Goal: Task Accomplishment & Management: Use online tool/utility

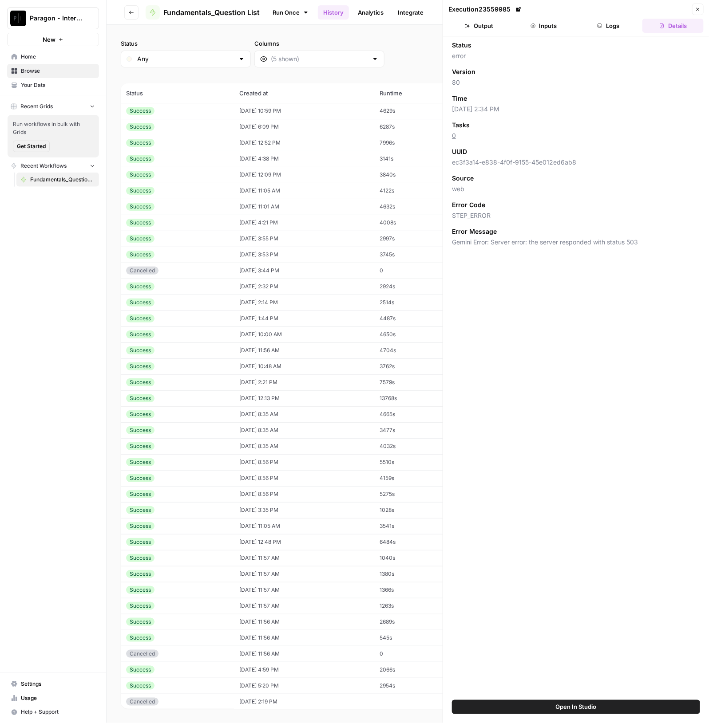
drag, startPoint x: 71, startPoint y: 21, endPoint x: 71, endPoint y: 29, distance: 8.5
click at [71, 21] on span "Paragon - Internal Usage" at bounding box center [57, 18] width 54 height 9
click at [78, 82] on span "Paragon Intel - Bill / Ty / [PERSON_NAME] R&D" at bounding box center [85, 80] width 117 height 9
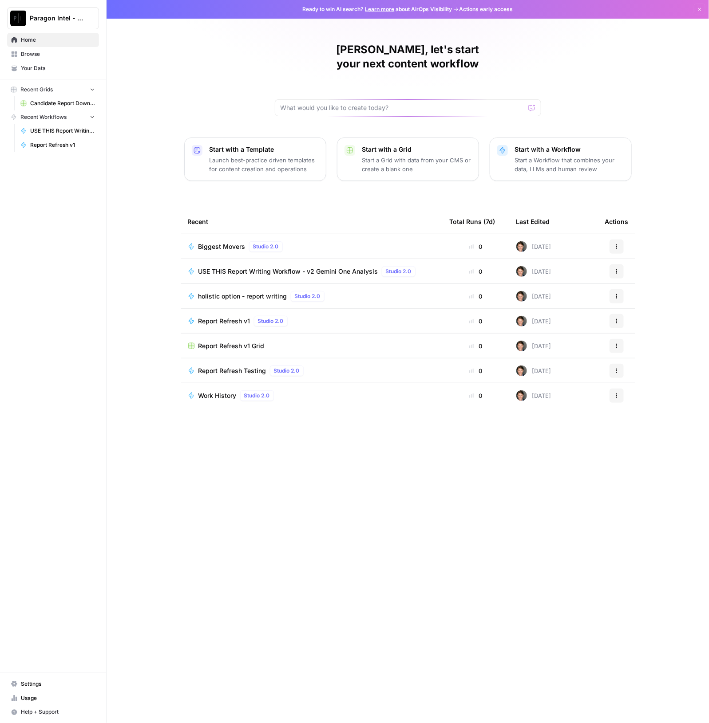
click at [292, 267] on span "USE THIS Report Writing Workflow - v2 Gemini One Analysis" at bounding box center [288, 271] width 180 height 9
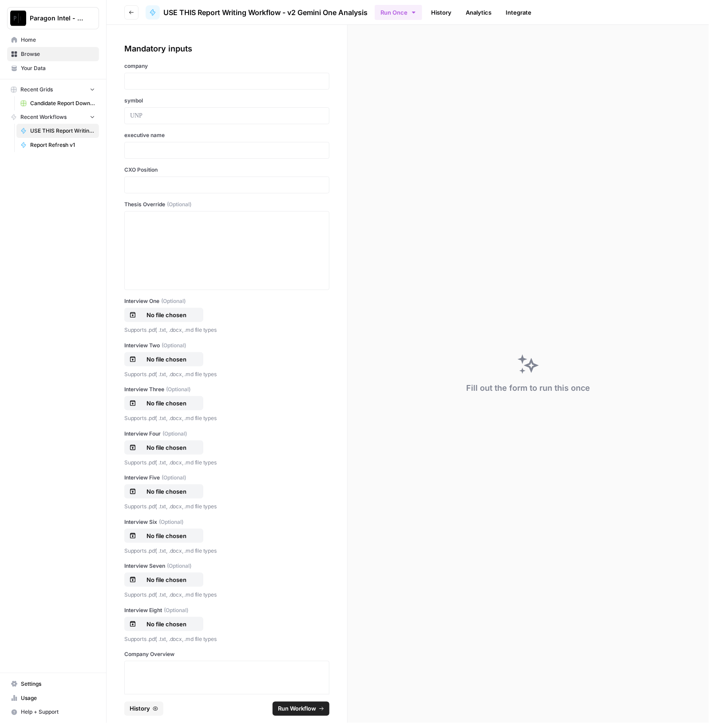
click at [146, 713] on span "History" at bounding box center [140, 709] width 20 height 9
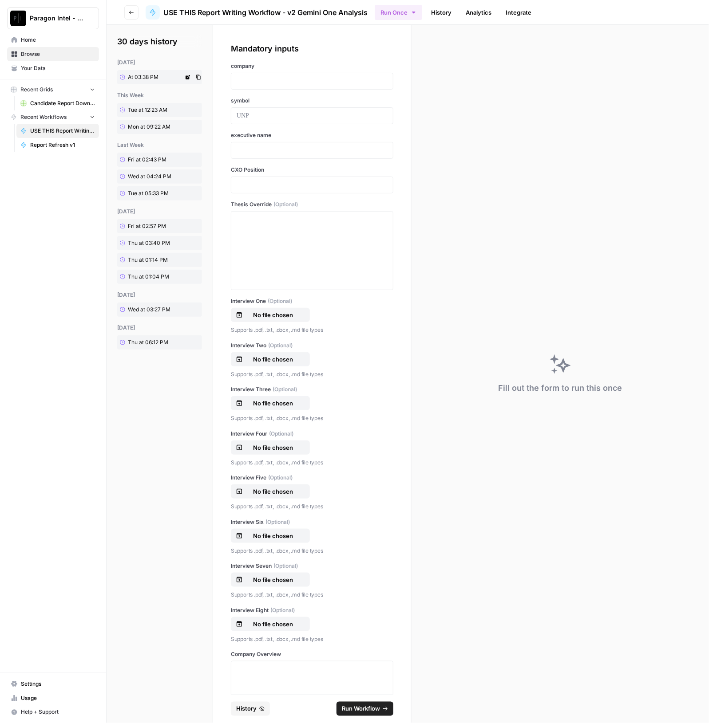
click at [146, 75] on span "At 03:38 PM" at bounding box center [143, 77] width 31 height 8
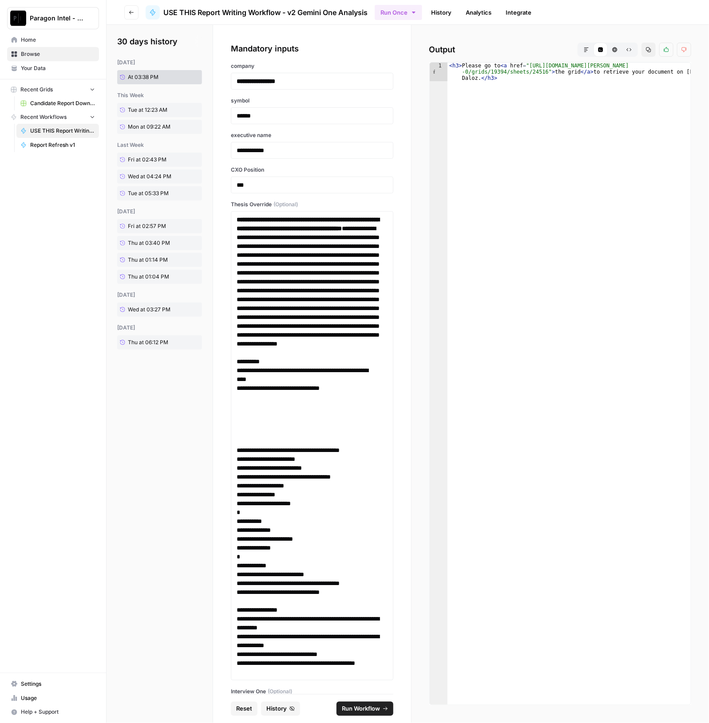
click at [582, 49] on button "Markdown" at bounding box center [586, 50] width 14 height 14
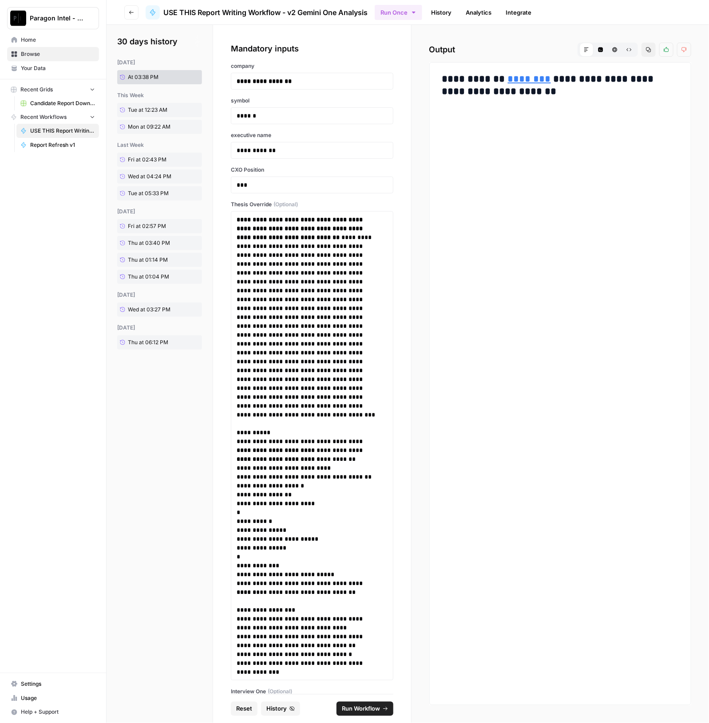
click at [513, 78] on link "********" at bounding box center [529, 79] width 43 height 10
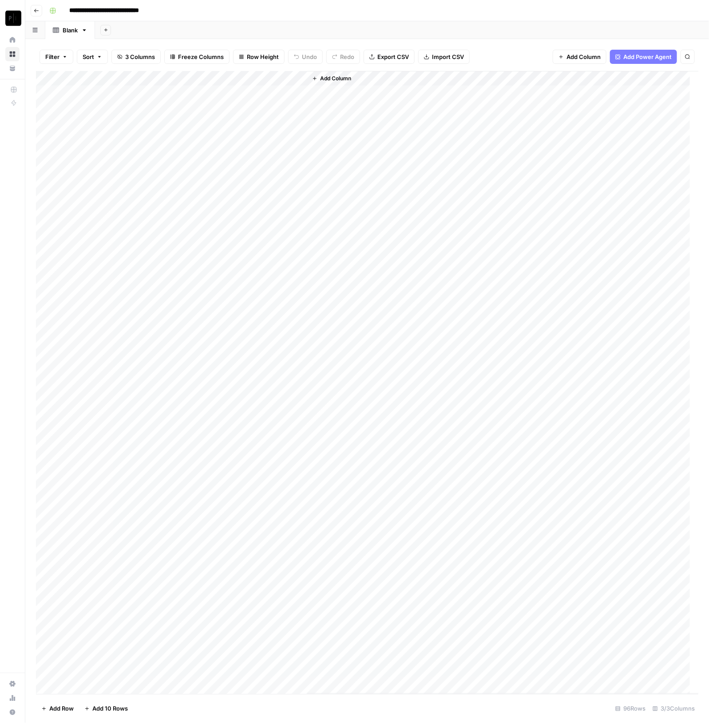
click at [141, 77] on div "Add Column" at bounding box center [367, 382] width 662 height 623
click at [126, 139] on span "Sort Ascending" at bounding box center [123, 140] width 78 height 9
click at [218, 474] on div "Add Column" at bounding box center [367, 383] width 662 height 623
